Goal: Task Accomplishment & Management: Use online tool/utility

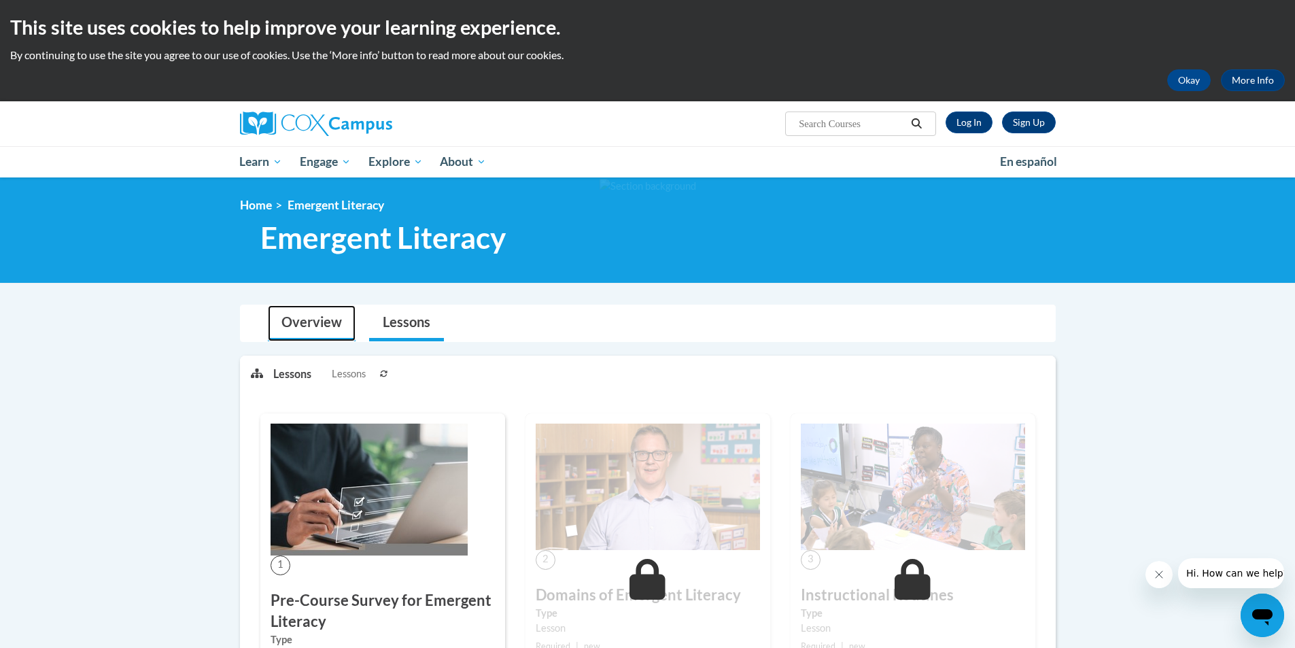
click at [318, 328] on link "Overview" at bounding box center [312, 323] width 88 height 36
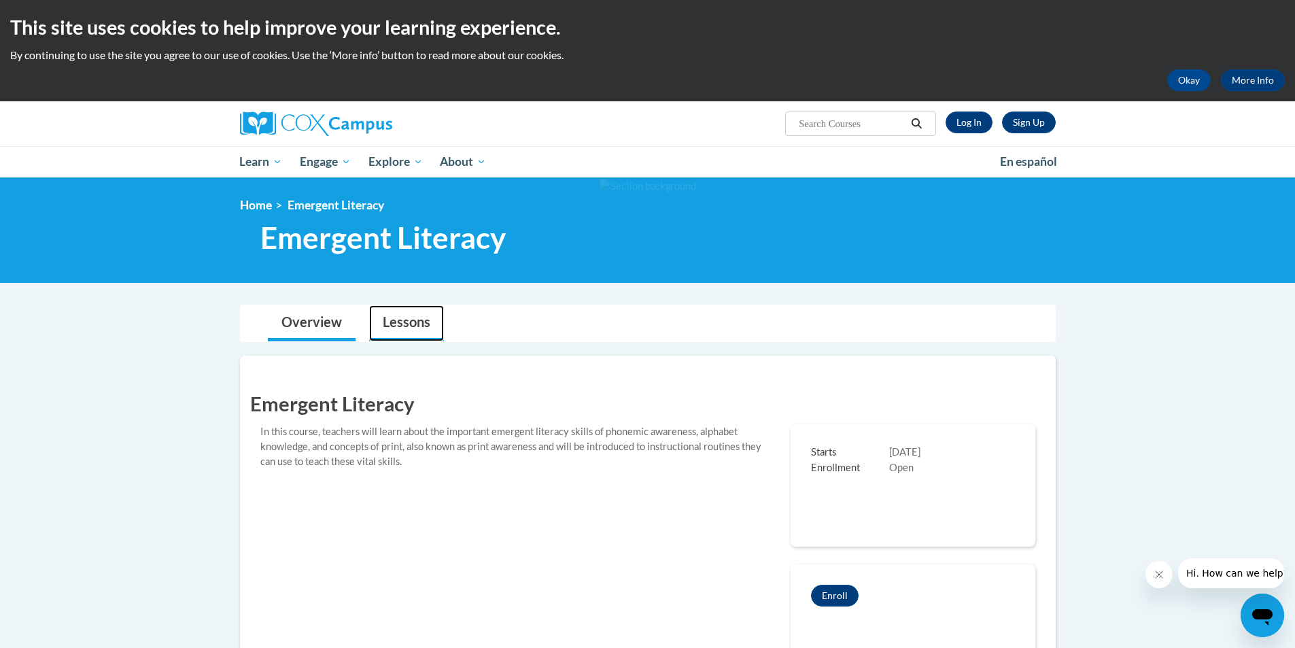
click at [391, 326] on link "Lessons" at bounding box center [406, 323] width 75 height 36
click at [970, 121] on link "Log In" at bounding box center [968, 122] width 47 height 22
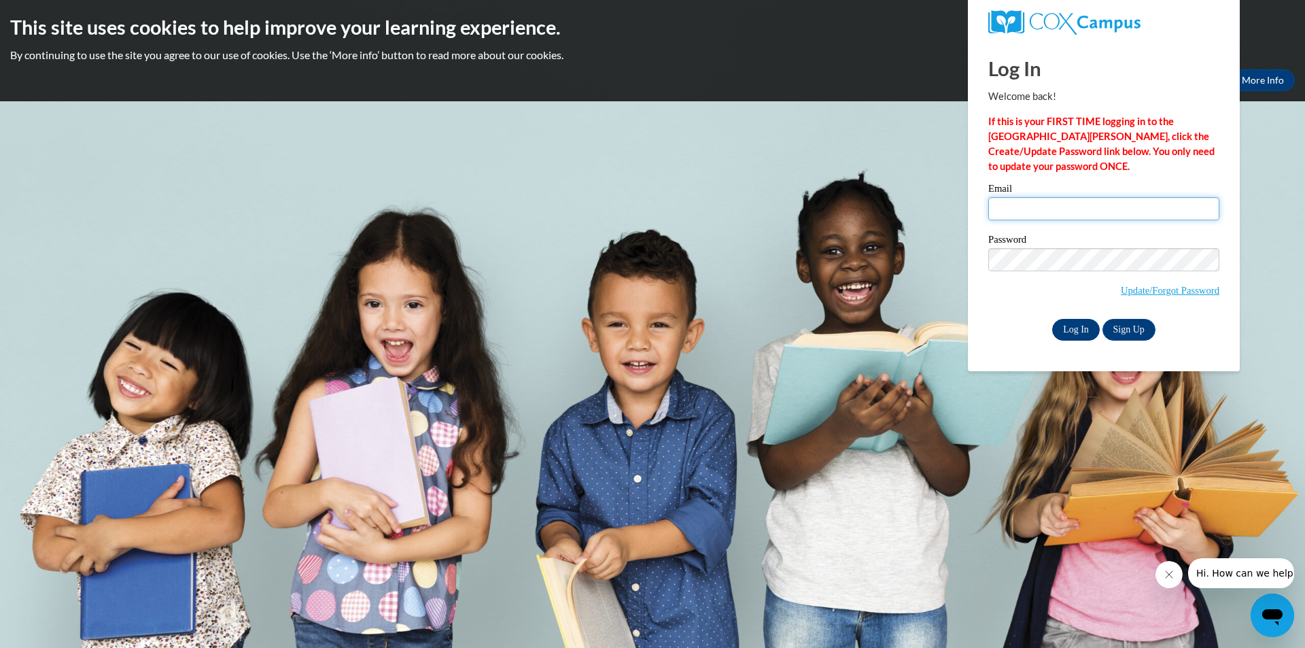
type input "mpanddr@yahoo.com"
click at [1081, 332] on input "Log In" at bounding box center [1076, 330] width 48 height 22
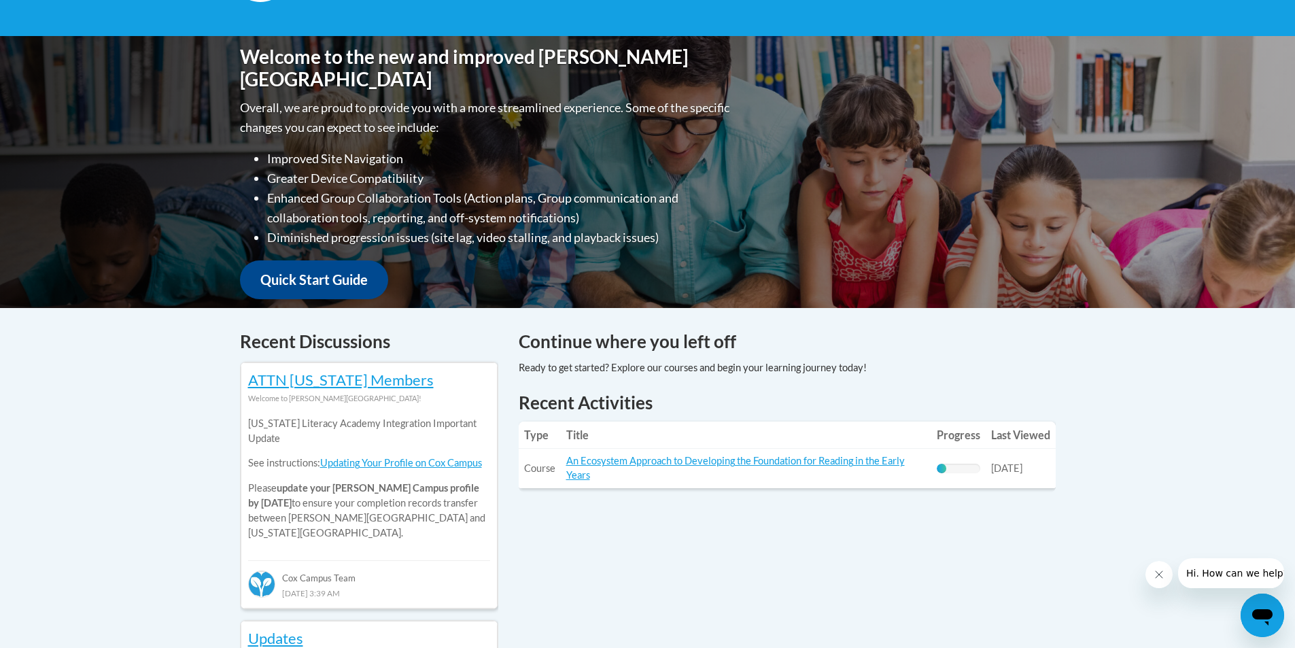
scroll to position [340, 0]
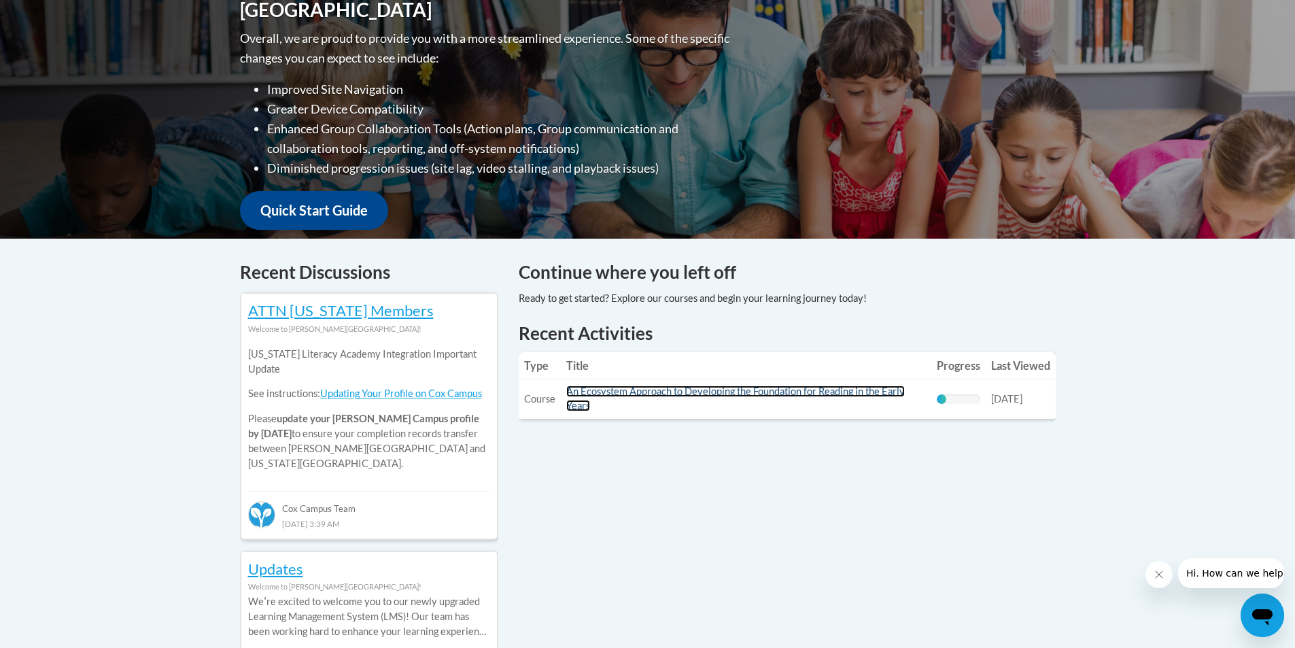
click at [748, 391] on link "An Ecosystem Approach to Developing the Foundation for Reading in the Early Yea…" at bounding box center [735, 398] width 338 height 26
click at [603, 393] on link "An Ecosystem Approach to Developing the Foundation for Reading in the Early Yea…" at bounding box center [735, 398] width 338 height 26
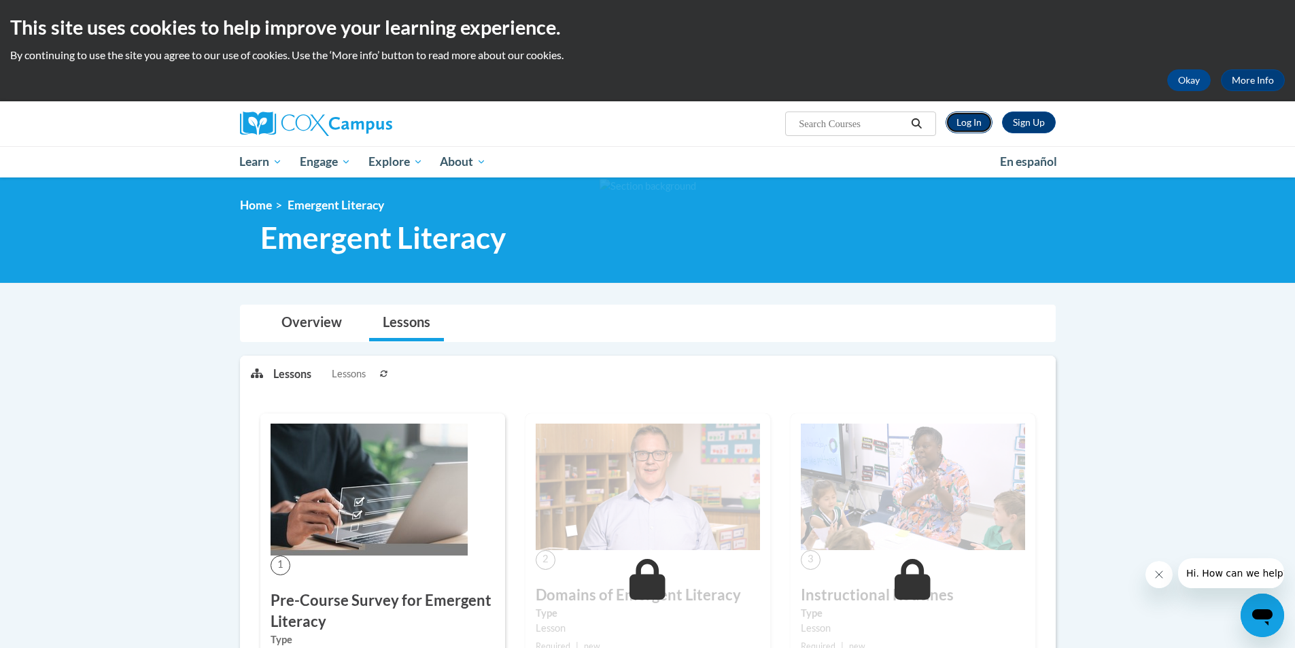
click at [970, 120] on link "Log In" at bounding box center [968, 122] width 47 height 22
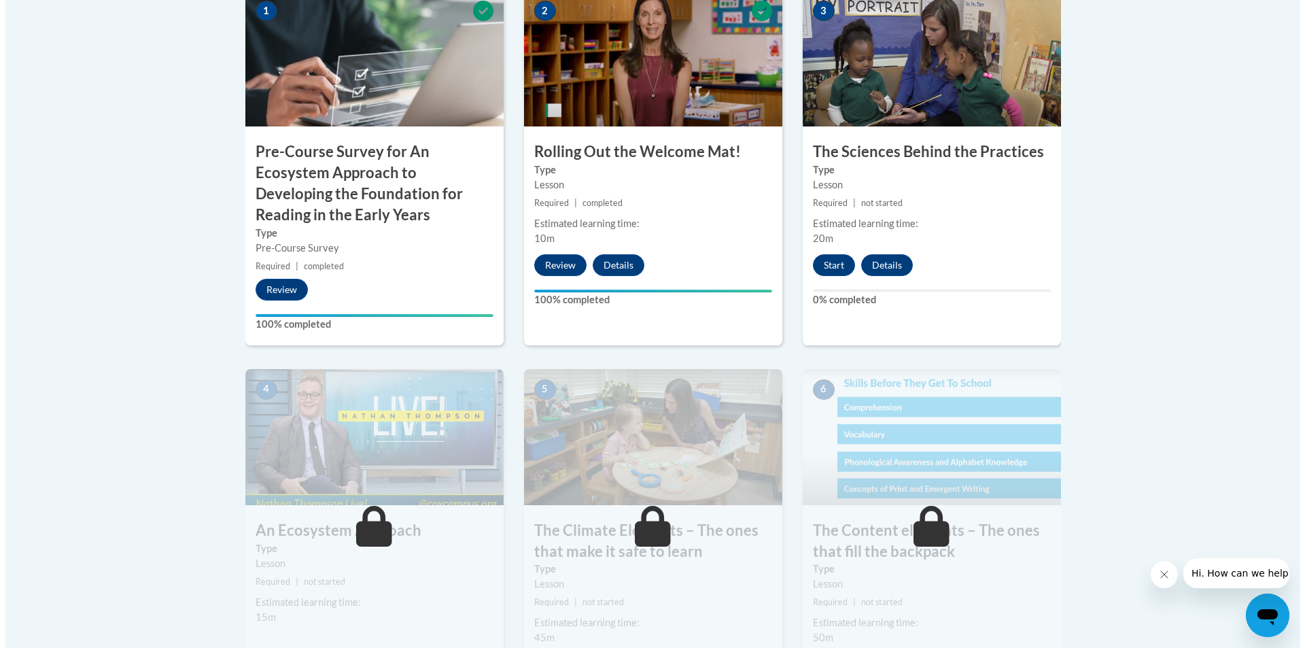
scroll to position [408, 0]
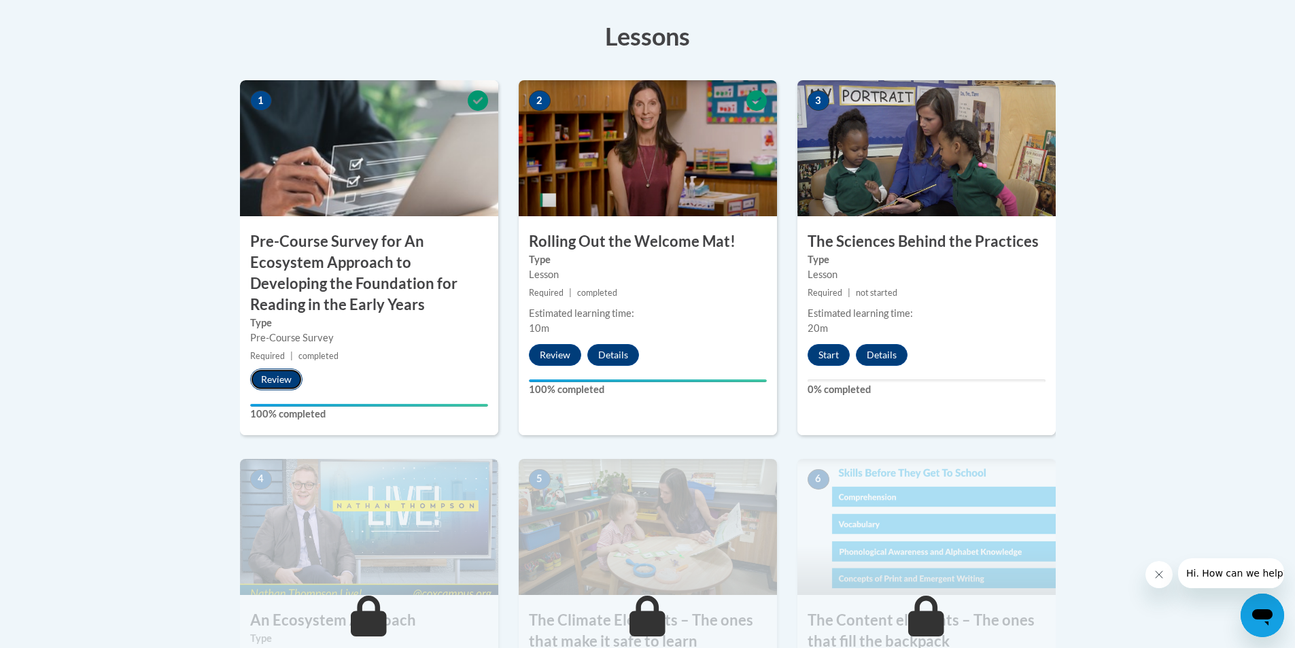
click at [293, 375] on button "Review" at bounding box center [276, 379] width 52 height 22
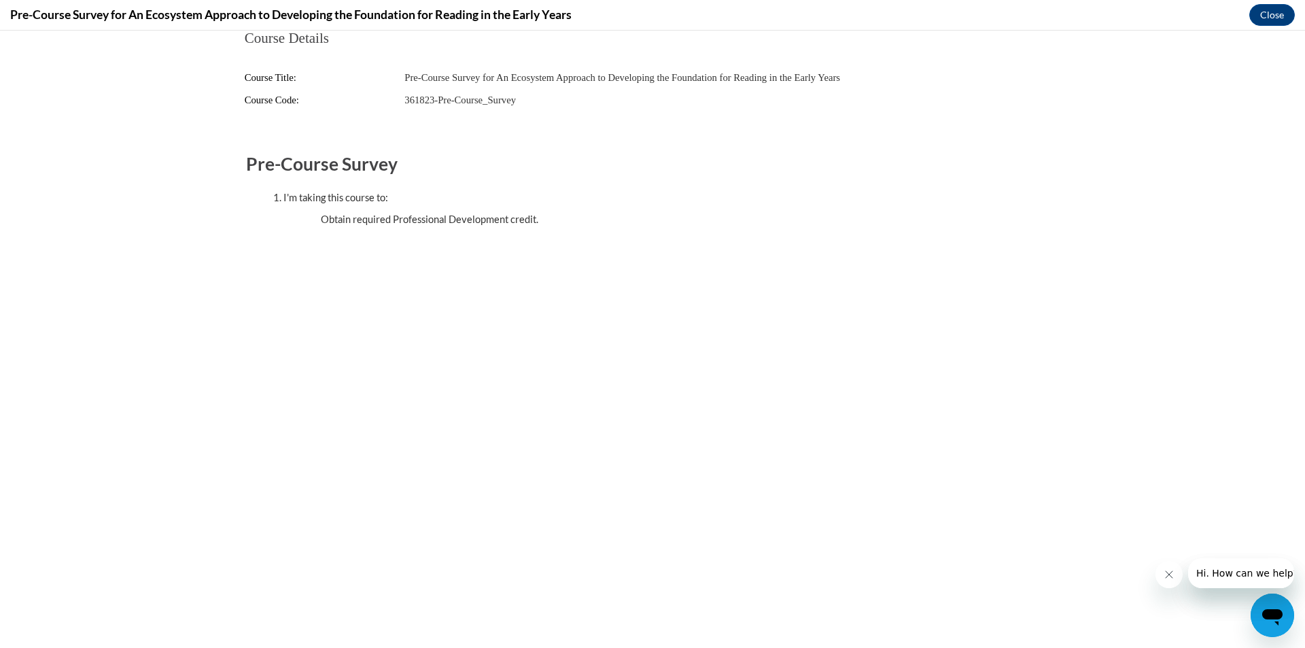
scroll to position [0, 0]
